Goal: Task Accomplishment & Management: Use online tool/utility

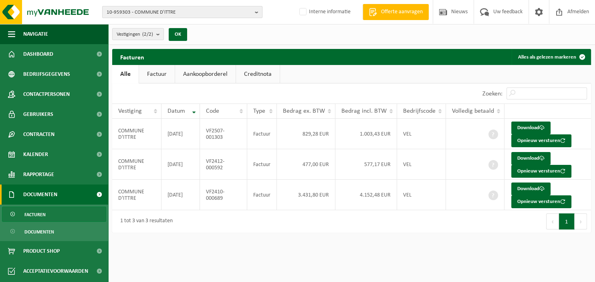
click at [260, 12] on b "button" at bounding box center [258, 11] width 7 height 11
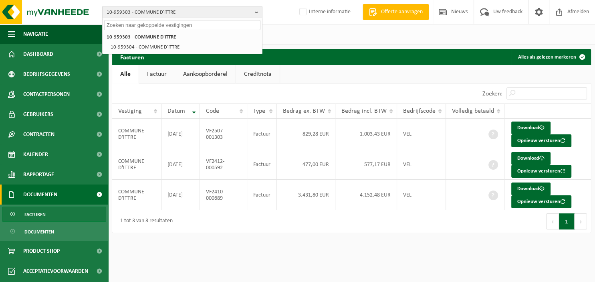
click at [187, 25] on input "text" at bounding box center [182, 25] width 156 height 10
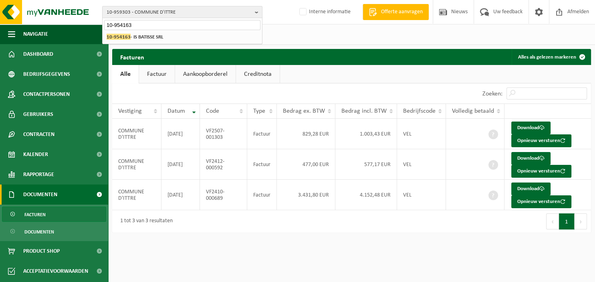
type input "10-954163"
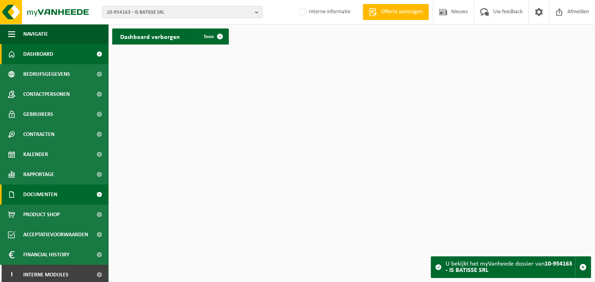
click at [49, 191] on span "Documenten" at bounding box center [40, 194] width 34 height 20
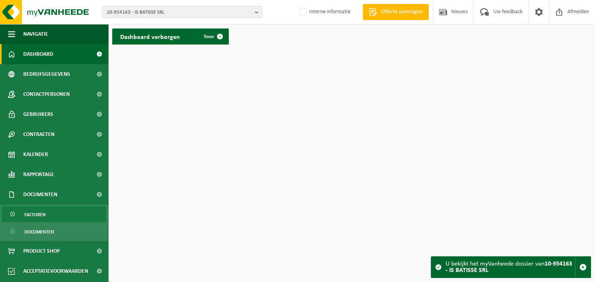
click at [46, 212] on link "Facturen" at bounding box center [54, 213] width 104 height 15
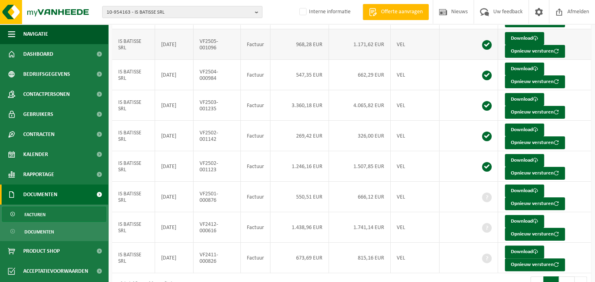
scroll to position [145, 0]
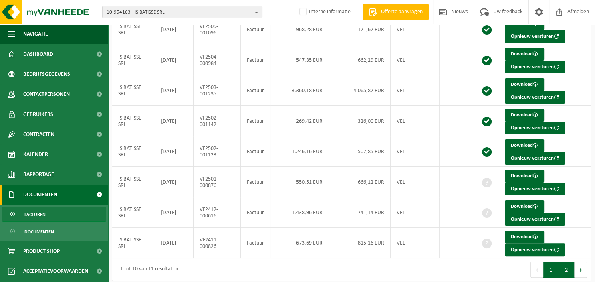
click at [570, 268] on button "2" at bounding box center [567, 269] width 16 height 16
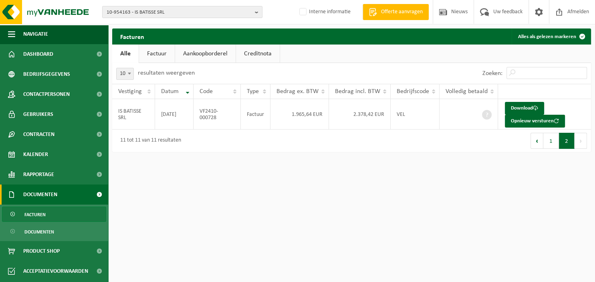
scroll to position [0, 0]
click at [555, 142] on button "1" at bounding box center [551, 141] width 16 height 16
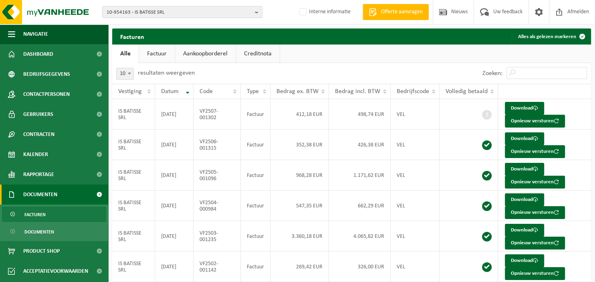
scroll to position [145, 0]
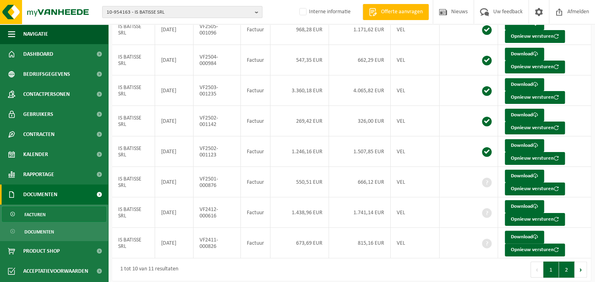
click at [566, 272] on button "2" at bounding box center [567, 269] width 16 height 16
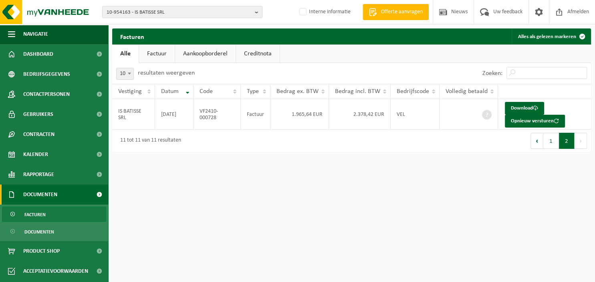
scroll to position [0, 0]
click at [525, 108] on link "Download" at bounding box center [524, 108] width 39 height 13
click at [552, 139] on button "1" at bounding box center [551, 141] width 16 height 16
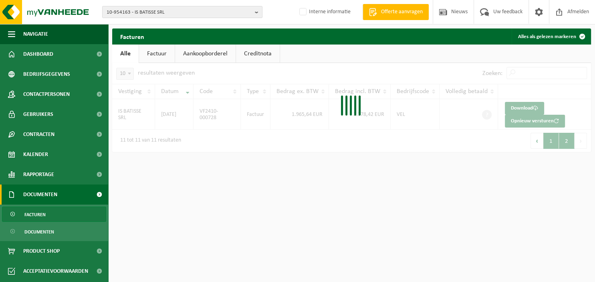
scroll to position [145, 0]
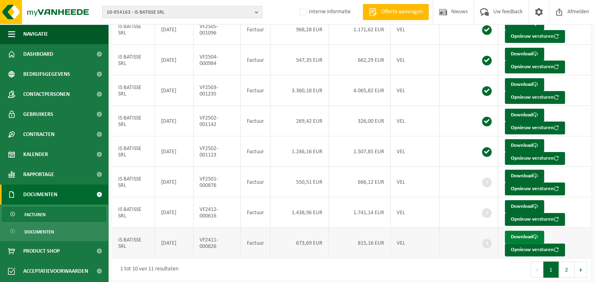
click at [524, 234] on link "Download" at bounding box center [524, 236] width 39 height 13
click at [523, 203] on link "Download" at bounding box center [524, 206] width 39 height 13
click at [520, 174] on link "Download" at bounding box center [524, 175] width 39 height 13
click at [256, 10] on b "button" at bounding box center [258, 11] width 7 height 11
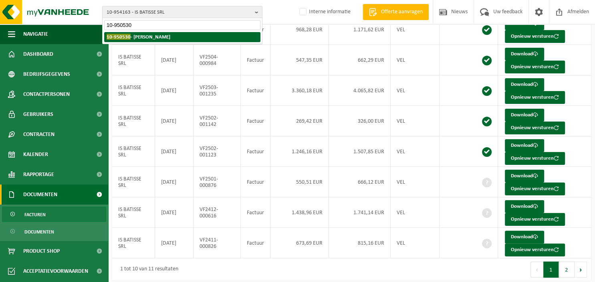
type input "10-950530"
click at [170, 39] on strong "10-950530 - EGGERICKX FREDERIC" at bounding box center [139, 37] width 64 height 6
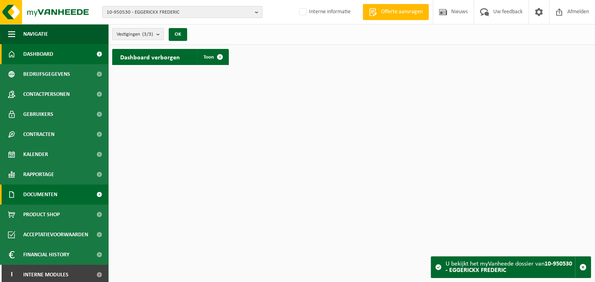
click at [57, 191] on span "Documenten" at bounding box center [40, 194] width 34 height 20
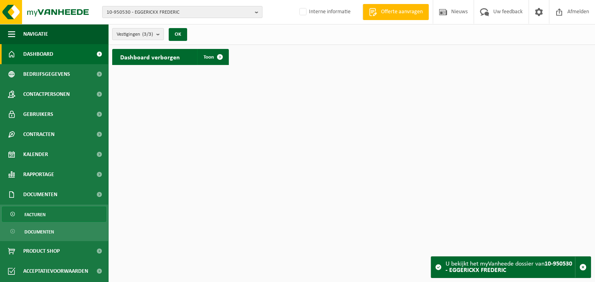
click at [52, 214] on link "Facturen" at bounding box center [54, 213] width 104 height 15
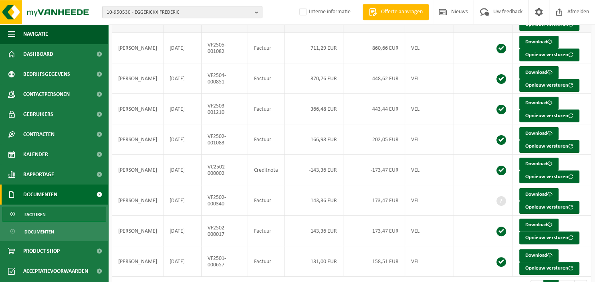
scroll to position [165, 0]
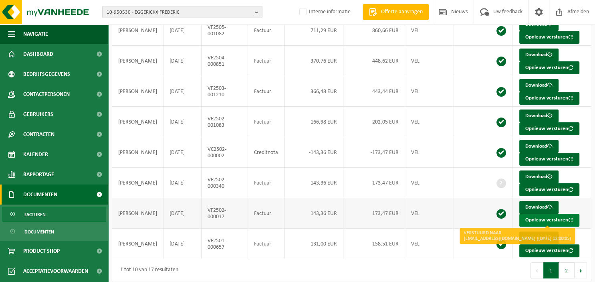
click at [557, 217] on button "Opnieuw versturen" at bounding box center [549, 220] width 60 height 13
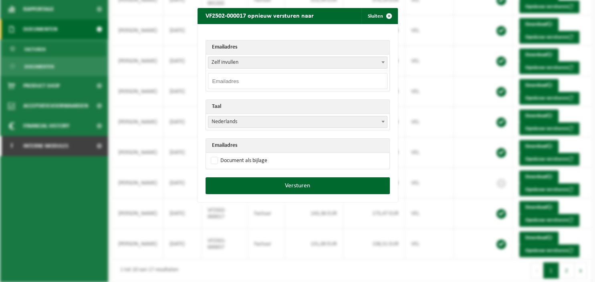
click at [385, 61] on span at bounding box center [383, 62] width 8 height 10
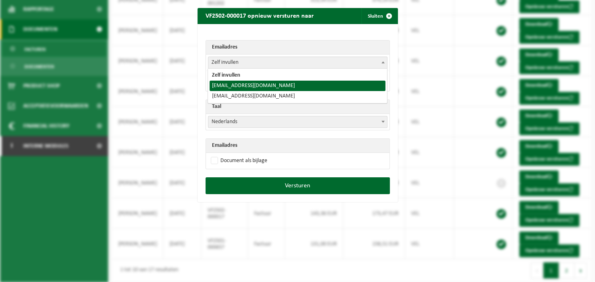
select select "samanta.dejean@gmail.com"
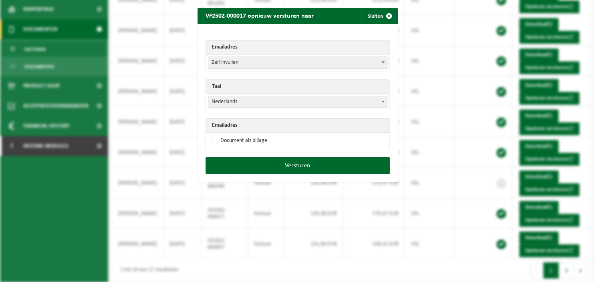
click at [384, 101] on b at bounding box center [382, 102] width 3 height 2
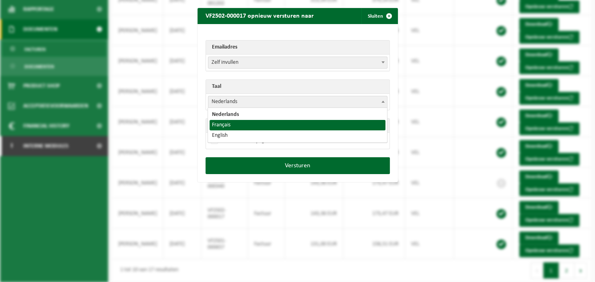
select select "fr"
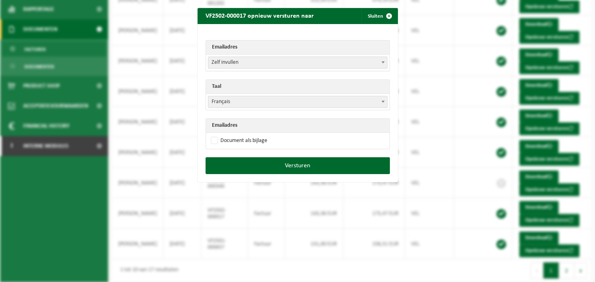
click at [268, 138] on td "Document als bijlage" at bounding box center [297, 141] width 183 height 16
click at [255, 140] on label "Document als bijlage" at bounding box center [238, 141] width 58 height 12
click at [255, 135] on input "Document als bijlage" at bounding box center [308, 134] width 200 height 0
checkbox input "true"
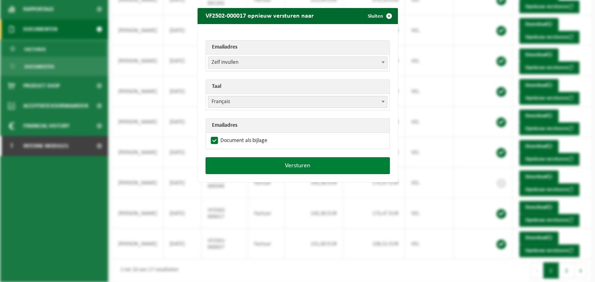
click at [262, 159] on button "Versturen" at bounding box center [298, 165] width 184 height 17
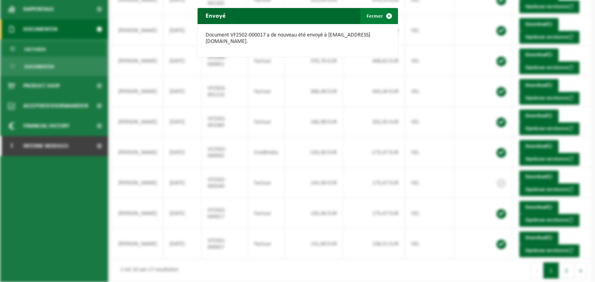
click at [387, 18] on span "button" at bounding box center [389, 16] width 16 height 16
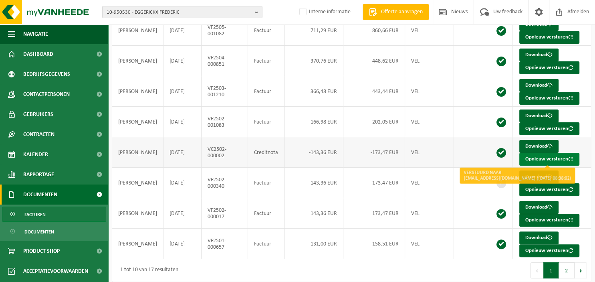
click at [529, 157] on button "Opnieuw versturen" at bounding box center [549, 159] width 60 height 13
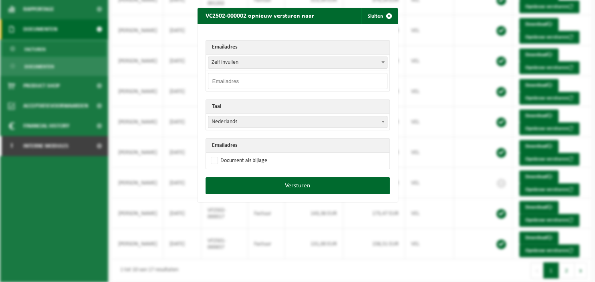
click at [383, 63] on b at bounding box center [382, 62] width 3 height 2
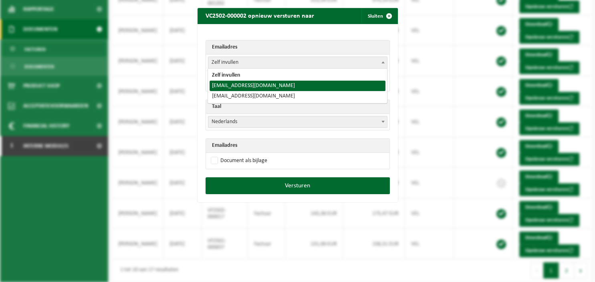
select select "samanta.dejean@gmail.com"
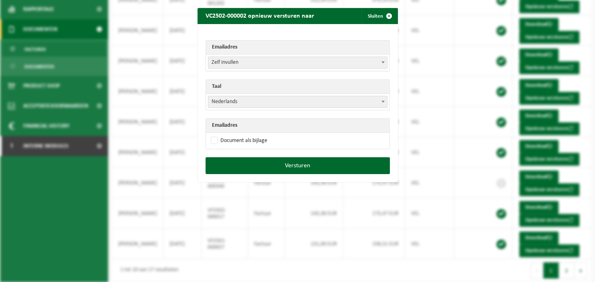
click at [381, 103] on span at bounding box center [383, 101] width 8 height 10
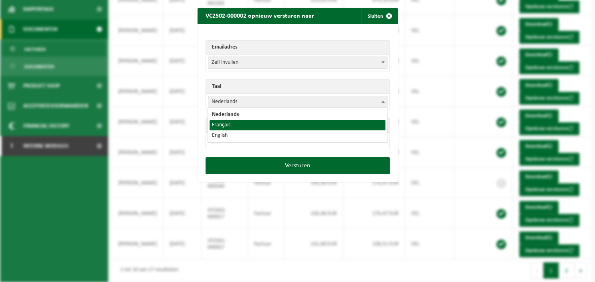
select select "fr"
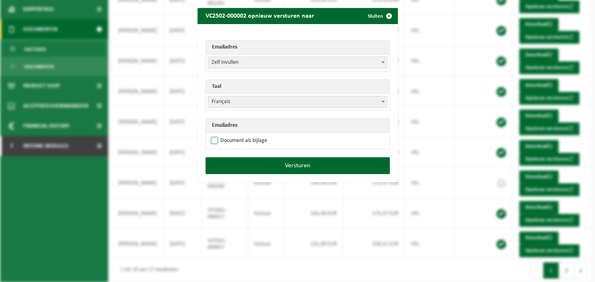
click at [238, 141] on label "Document als bijlage" at bounding box center [238, 141] width 58 height 12
click at [238, 135] on input "Document als bijlage" at bounding box center [308, 134] width 200 height 0
checkbox input "true"
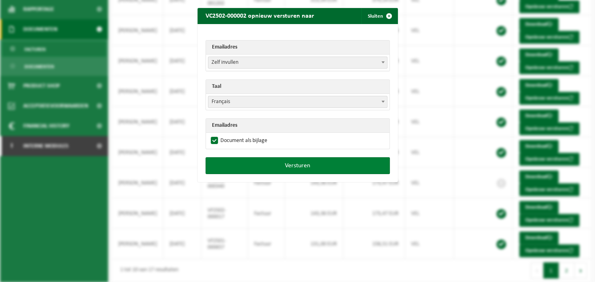
click at [251, 160] on button "Versturen" at bounding box center [298, 165] width 184 height 17
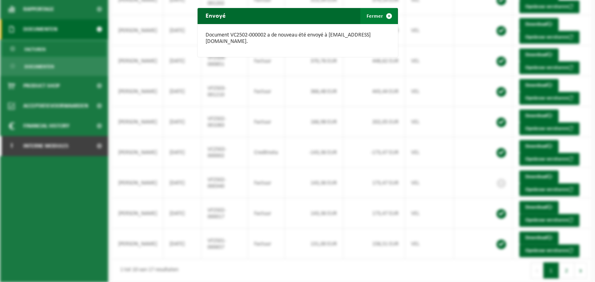
click at [382, 16] on span "button" at bounding box center [389, 16] width 16 height 16
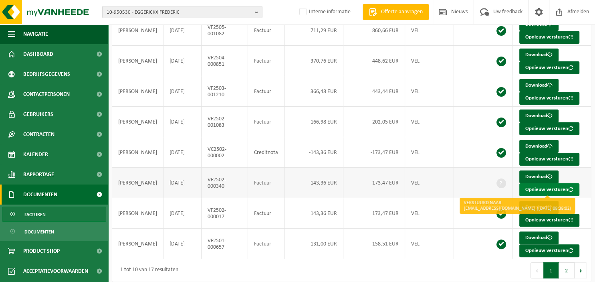
click at [528, 189] on button "Opnieuw versturen" at bounding box center [549, 189] width 60 height 13
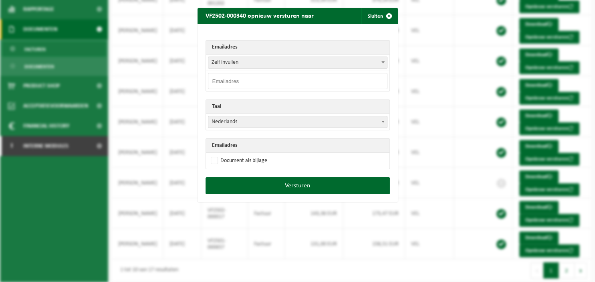
click at [384, 60] on span at bounding box center [383, 62] width 8 height 10
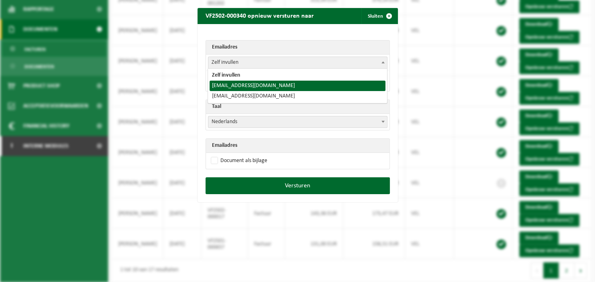
select select "samanta.dejean@gmail.com"
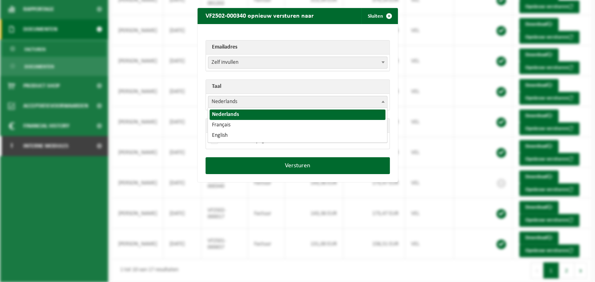
click at [381, 103] on span at bounding box center [383, 101] width 8 height 10
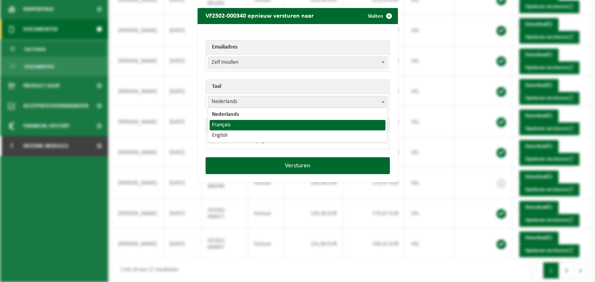
select select "fr"
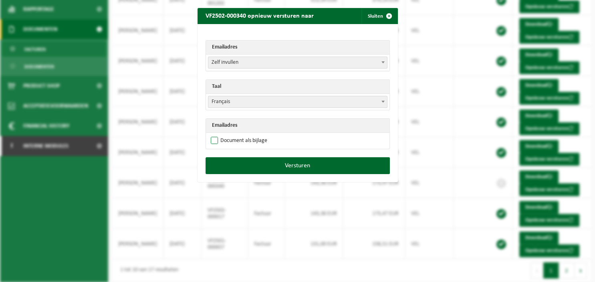
click at [251, 137] on label "Document als bijlage" at bounding box center [238, 141] width 58 height 12
click at [251, 135] on input "Document als bijlage" at bounding box center [308, 134] width 200 height 0
checkbox input "true"
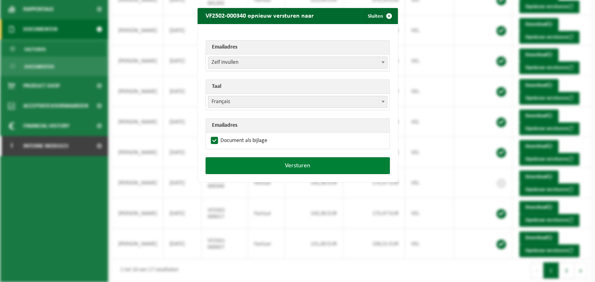
click at [272, 164] on button "Versturen" at bounding box center [298, 165] width 184 height 17
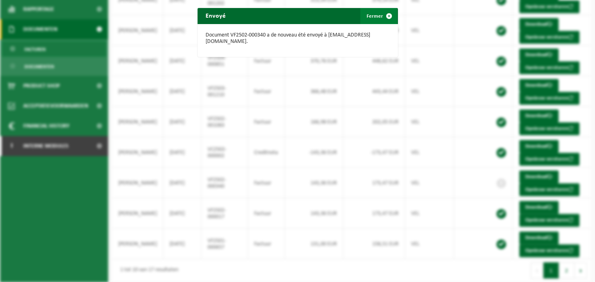
click at [386, 17] on span "button" at bounding box center [389, 16] width 16 height 16
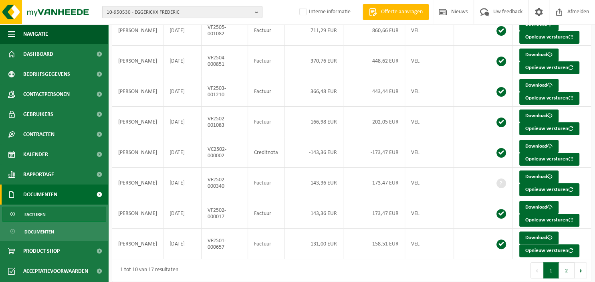
click at [260, 9] on b "button" at bounding box center [258, 11] width 7 height 11
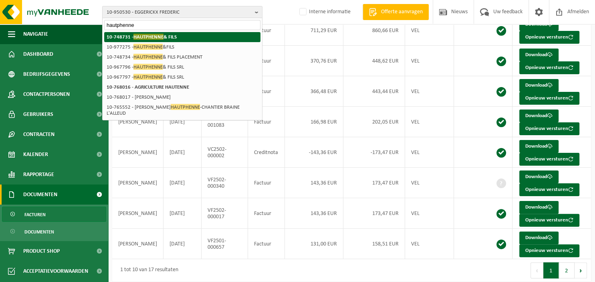
type input "hautphenne"
click at [145, 39] on span "HAUTPHENNE" at bounding box center [148, 37] width 30 height 6
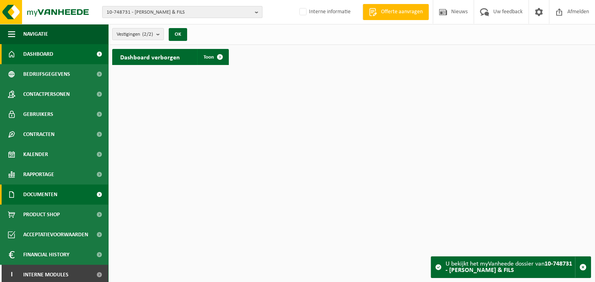
click at [100, 197] on span at bounding box center [99, 194] width 18 height 20
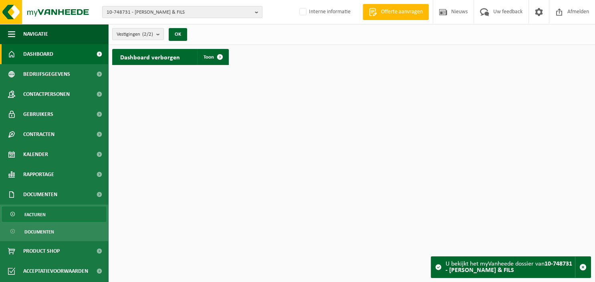
click at [59, 214] on link "Facturen" at bounding box center [54, 213] width 104 height 15
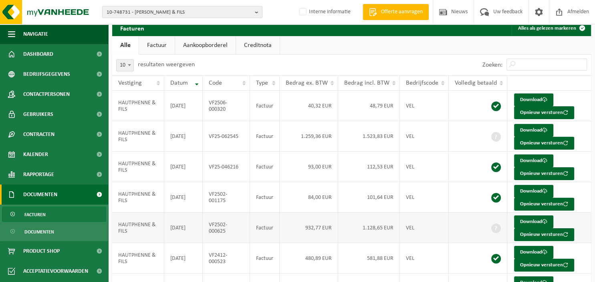
scroll to position [42, 0]
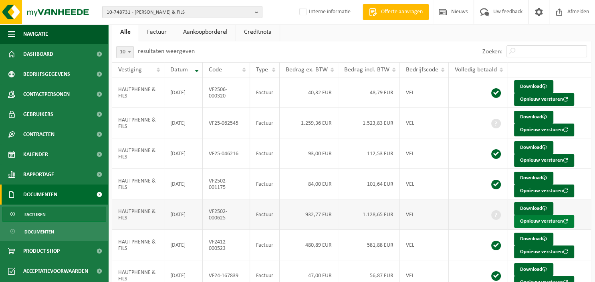
click at [522, 220] on button "Opnieuw versturen" at bounding box center [544, 221] width 60 height 13
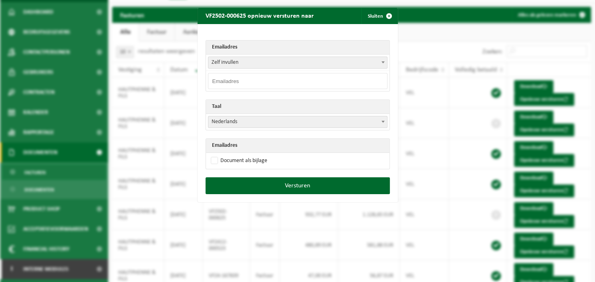
click at [383, 64] on span at bounding box center [383, 62] width 8 height 10
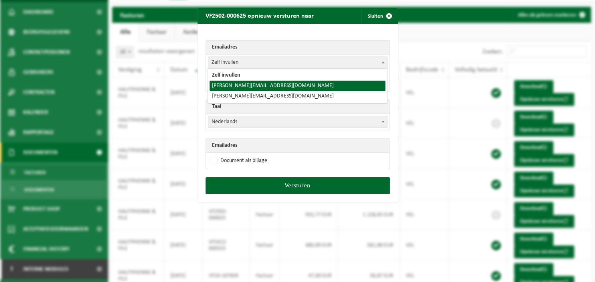
select select "dominique@hautphenne.be"
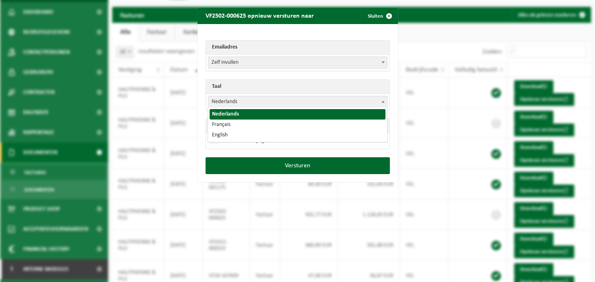
click at [382, 101] on b at bounding box center [382, 102] width 3 height 2
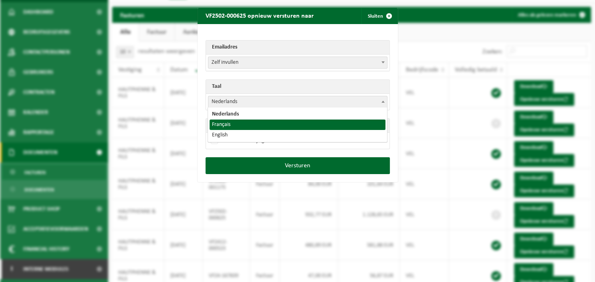
select select "fr"
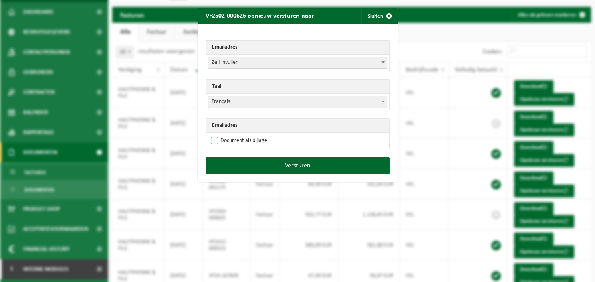
click at [247, 138] on label "Document als bijlage" at bounding box center [238, 141] width 58 height 12
click at [247, 135] on input "Document als bijlage" at bounding box center [308, 134] width 200 height 0
checkbox input "true"
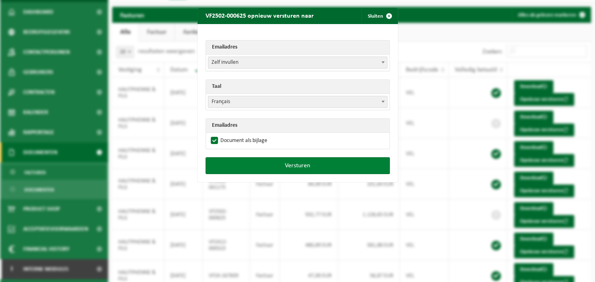
click at [273, 164] on button "Versturen" at bounding box center [298, 165] width 184 height 17
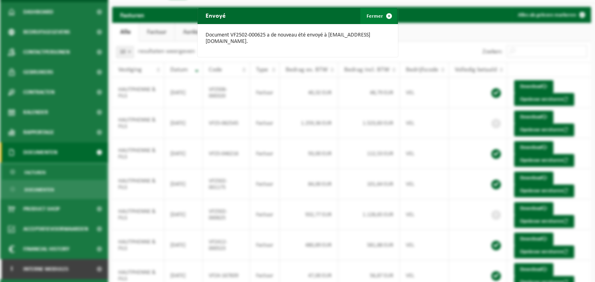
click at [392, 14] on span "button" at bounding box center [389, 16] width 16 height 16
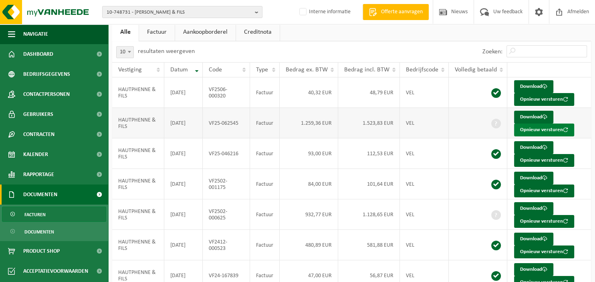
click at [520, 129] on button "Opnieuw versturen" at bounding box center [544, 129] width 60 height 13
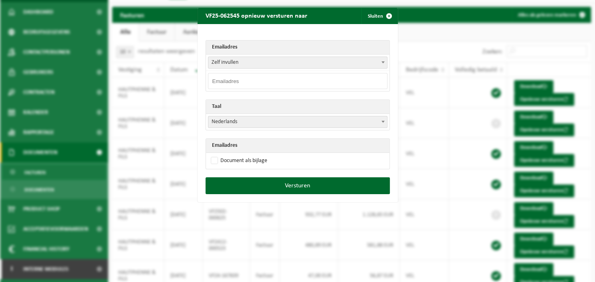
click at [385, 64] on span at bounding box center [383, 62] width 8 height 10
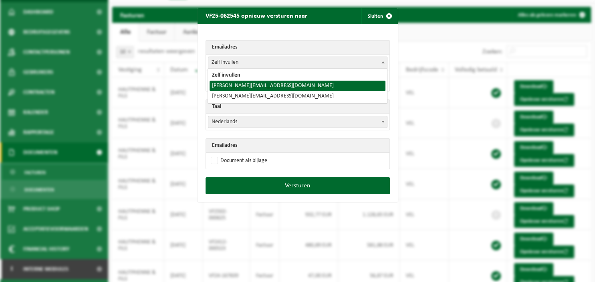
select select "dominique@hautphenne.be"
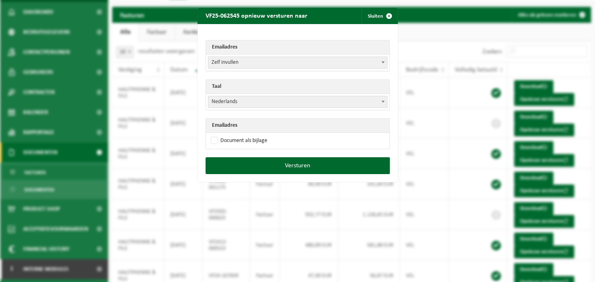
click at [382, 101] on b at bounding box center [382, 102] width 3 height 2
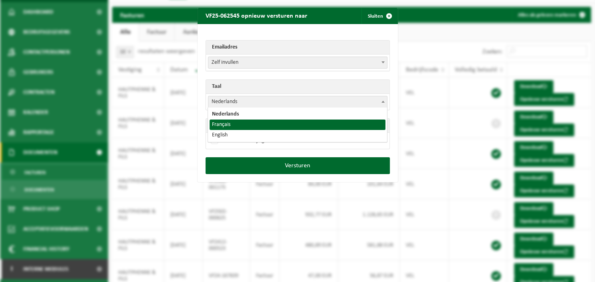
select select "fr"
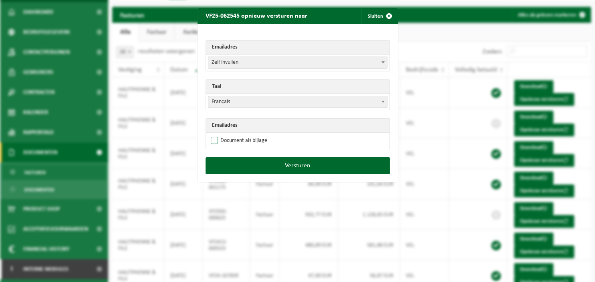
click at [250, 139] on label "Document als bijlage" at bounding box center [238, 141] width 58 height 12
click at [250, 135] on input "Document als bijlage" at bounding box center [308, 134] width 200 height 0
checkbox input "true"
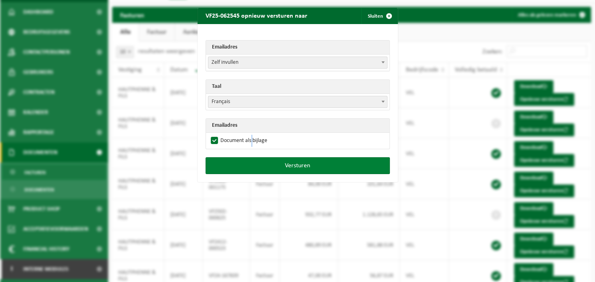
click at [258, 161] on button "Versturen" at bounding box center [298, 165] width 184 height 17
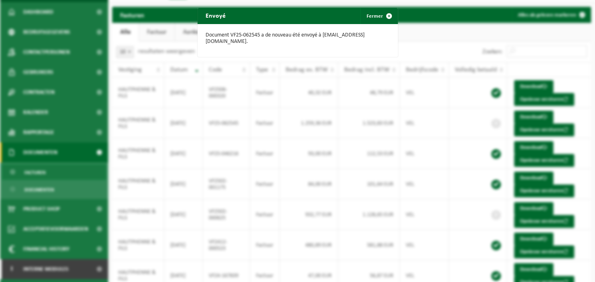
drag, startPoint x: 383, startPoint y: 15, endPoint x: 379, endPoint y: 18, distance: 5.4
click at [383, 15] on span "button" at bounding box center [389, 16] width 16 height 16
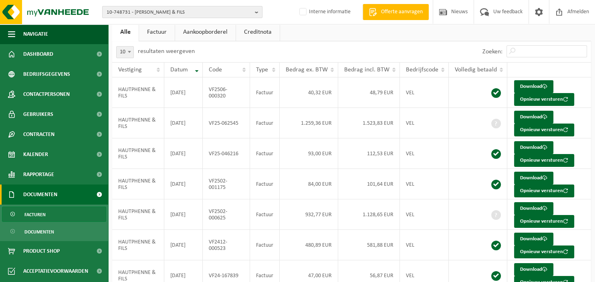
click at [256, 12] on b "button" at bounding box center [258, 11] width 7 height 11
type input "10-951327"
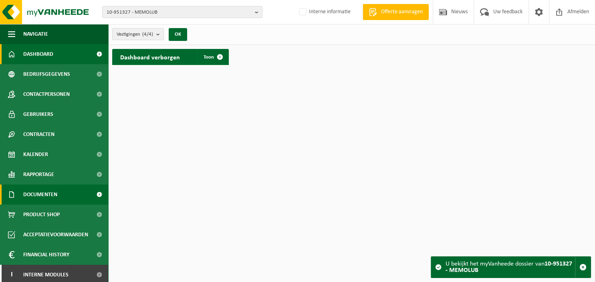
click at [54, 193] on span "Documenten" at bounding box center [40, 194] width 34 height 20
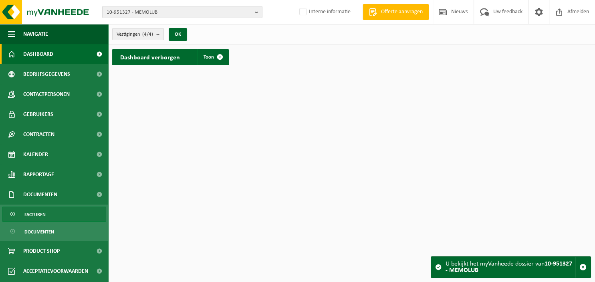
click at [41, 212] on span "Facturen" at bounding box center [34, 214] width 21 height 15
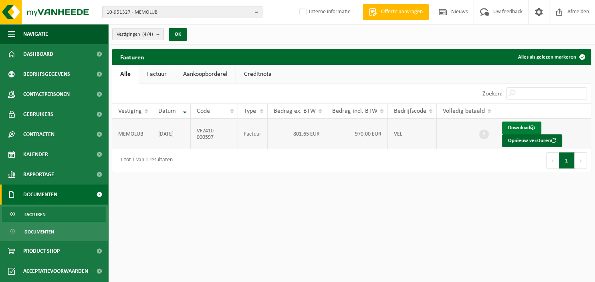
click at [515, 127] on link "Download" at bounding box center [521, 127] width 39 height 13
